Goal: Navigation & Orientation: Find specific page/section

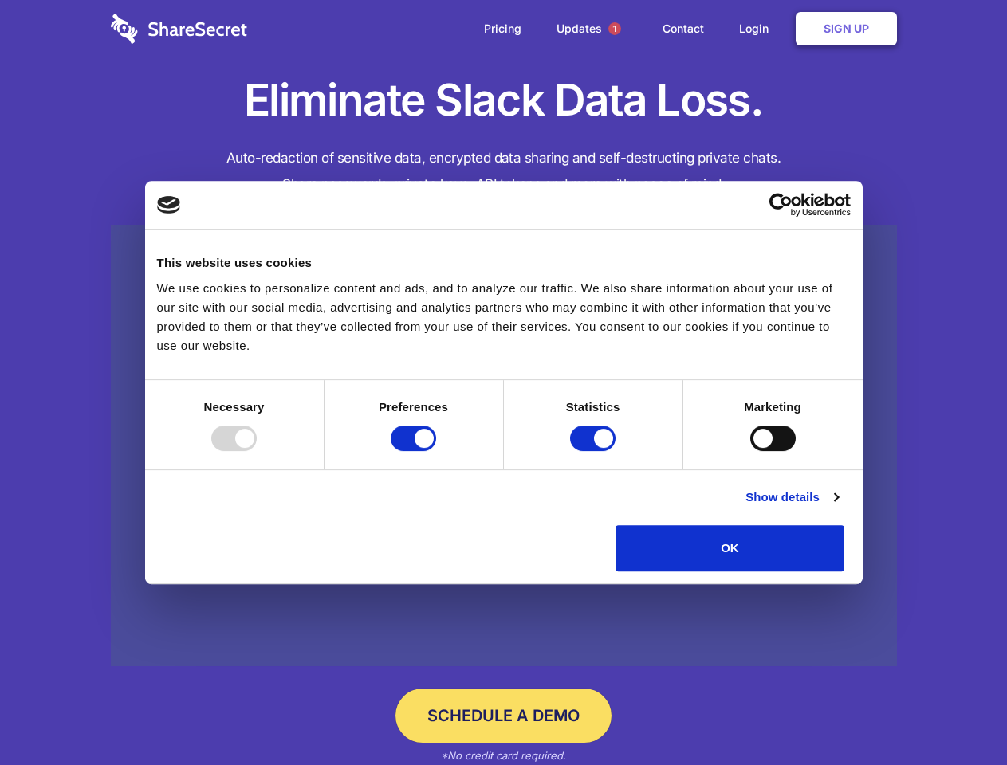
click at [257, 451] on div at bounding box center [233, 439] width 45 height 26
click at [436, 451] on input "Preferences" at bounding box center [413, 439] width 45 height 26
checkbox input "false"
click at [595, 451] on input "Statistics" at bounding box center [592, 439] width 45 height 26
checkbox input "false"
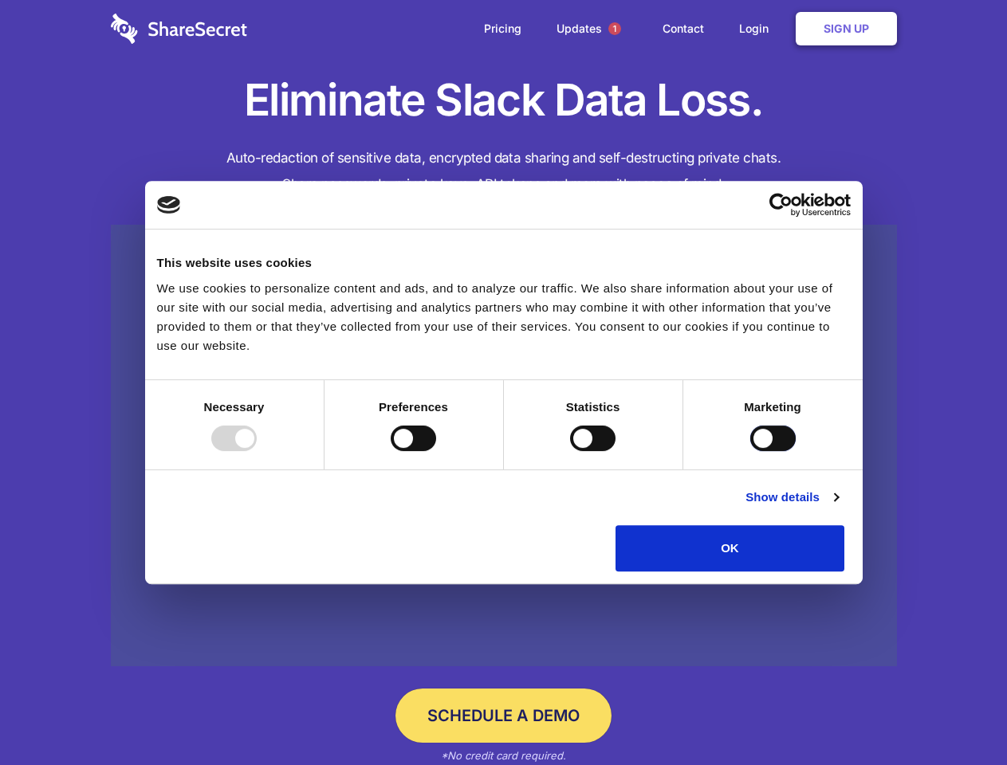
click at [750, 451] on input "Marketing" at bounding box center [772, 439] width 45 height 26
checkbox input "true"
click at [838, 507] on link "Show details" at bounding box center [791, 497] width 92 height 19
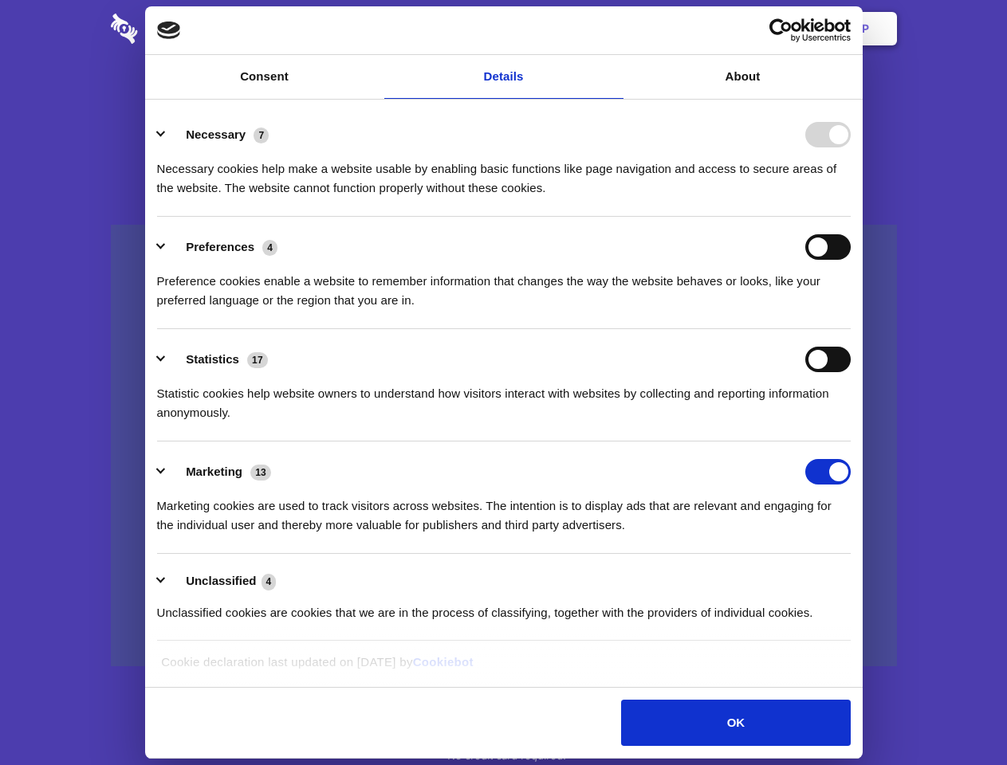
click at [851, 442] on li "Statistics 17 Statistic cookies help website owners to understand how visitors …" at bounding box center [504, 385] width 694 height 112
click at [614, 29] on span "1" at bounding box center [614, 28] width 13 height 13
